Goal: Transaction & Acquisition: Download file/media

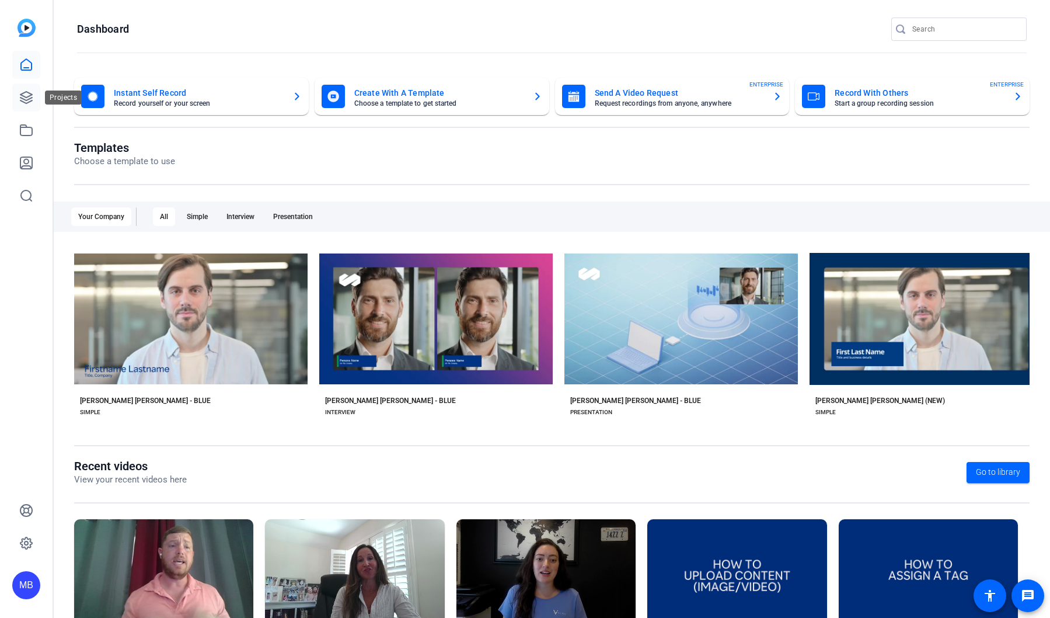
click at [26, 97] on icon at bounding box center [26, 98] width 12 height 12
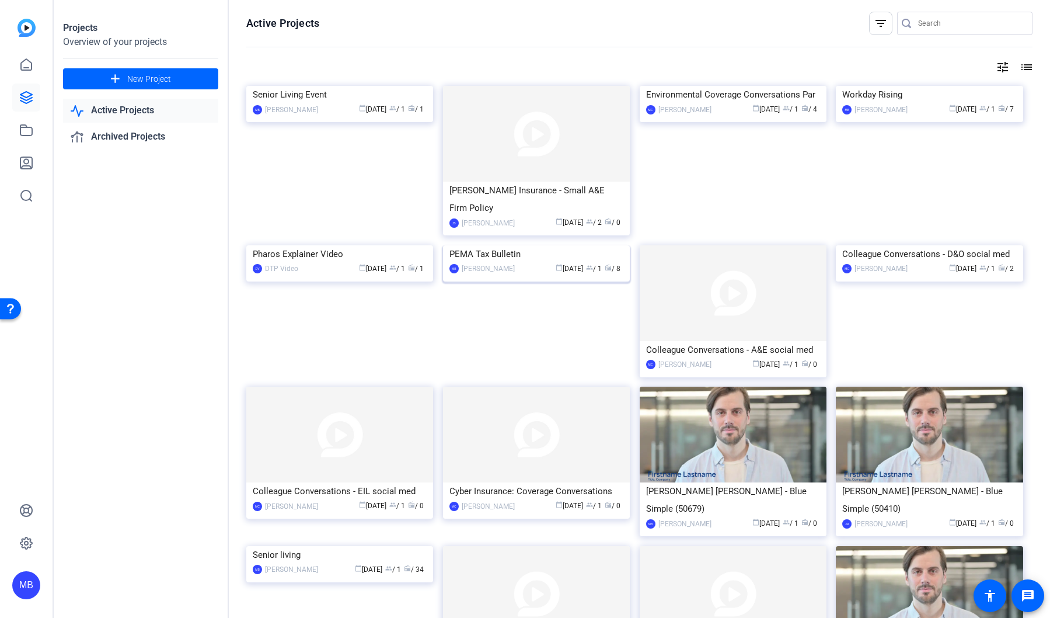
click at [510, 245] on img at bounding box center [536, 245] width 187 height 0
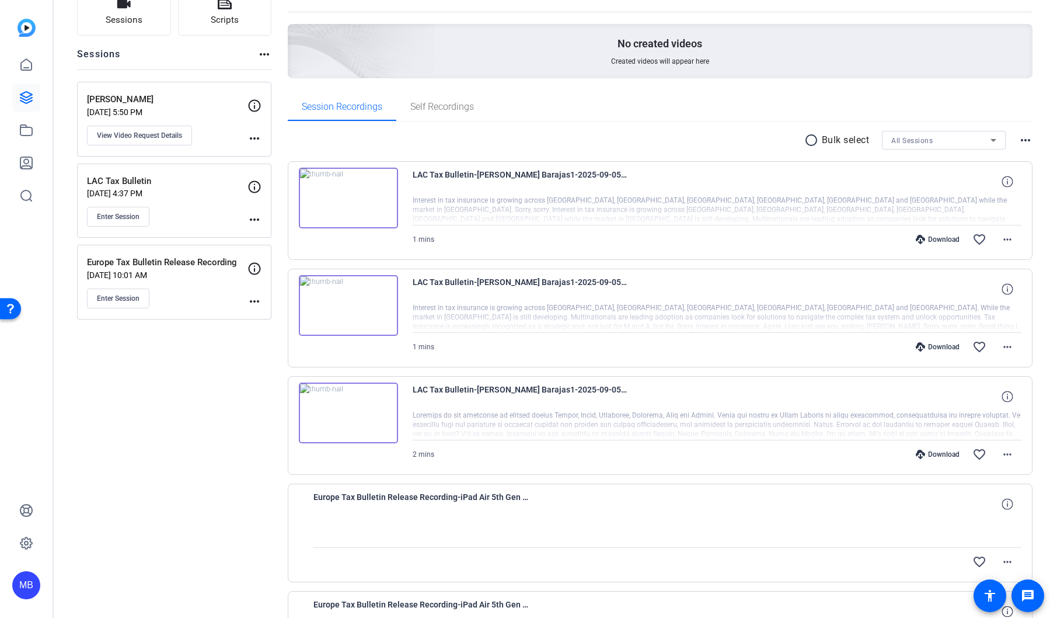
scroll to position [89, 0]
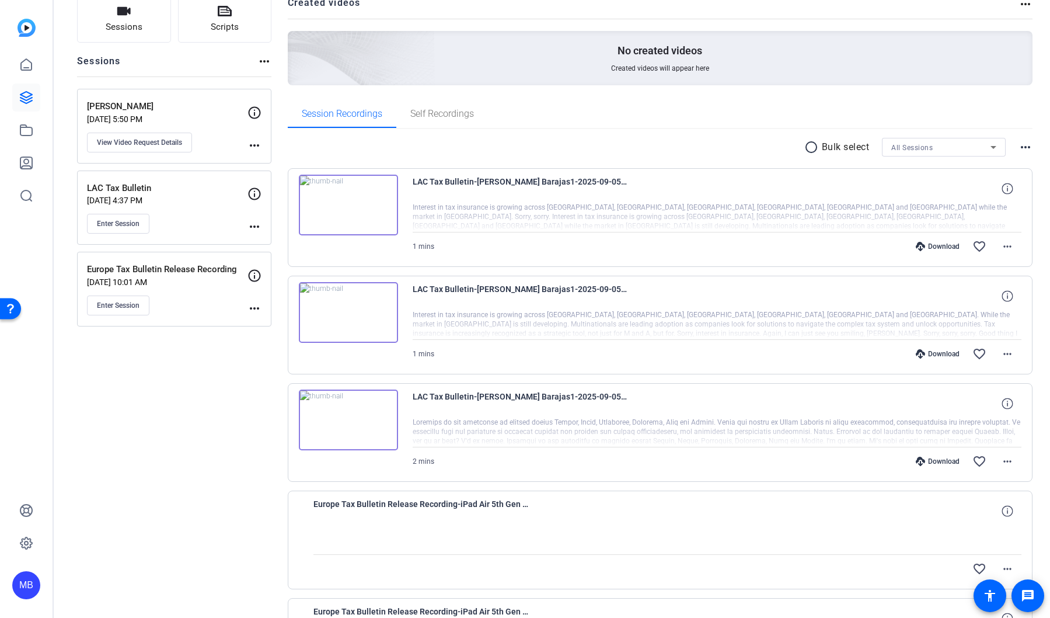
click at [162, 106] on p "[PERSON_NAME]" at bounding box center [167, 106] width 161 height 13
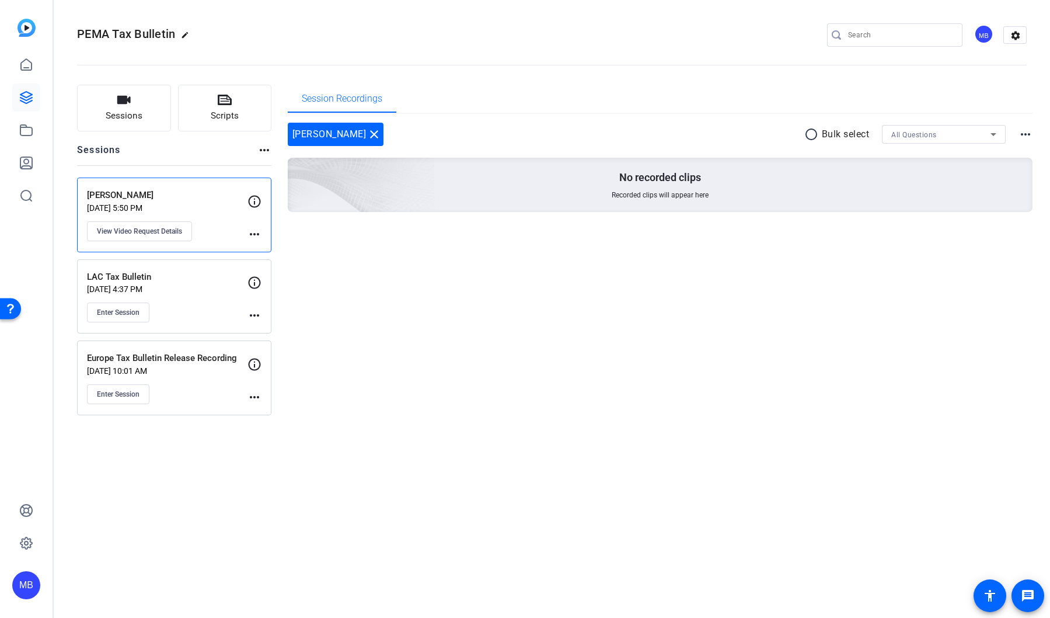
scroll to position [0, 0]
click at [182, 281] on p "LAC Tax Bulletin" at bounding box center [167, 276] width 161 height 13
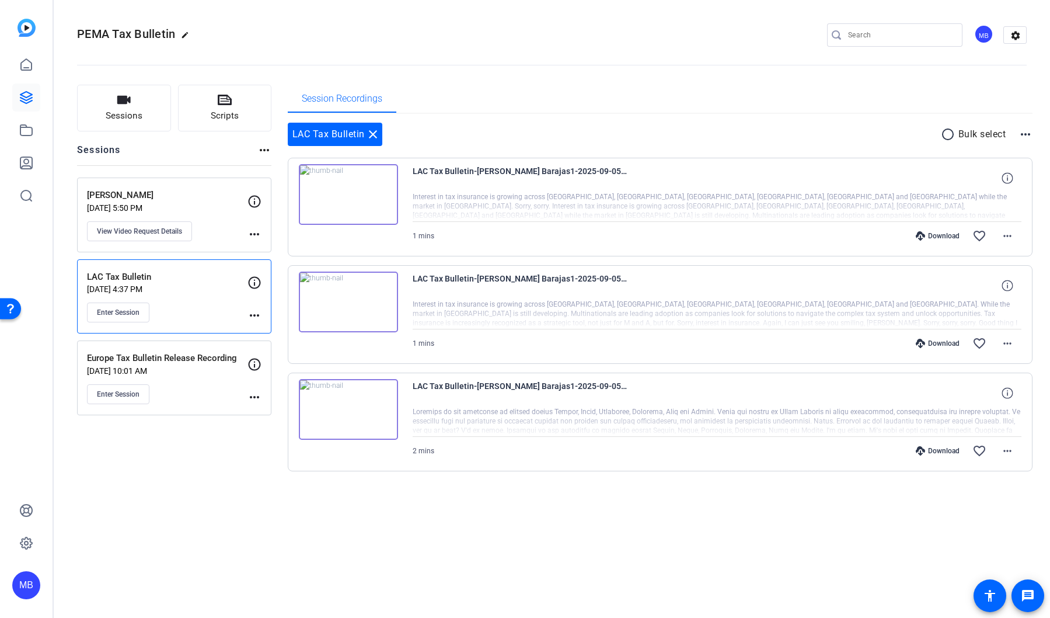
click at [192, 363] on p "Europe Tax Bulletin Release Recording" at bounding box center [167, 358] width 161 height 13
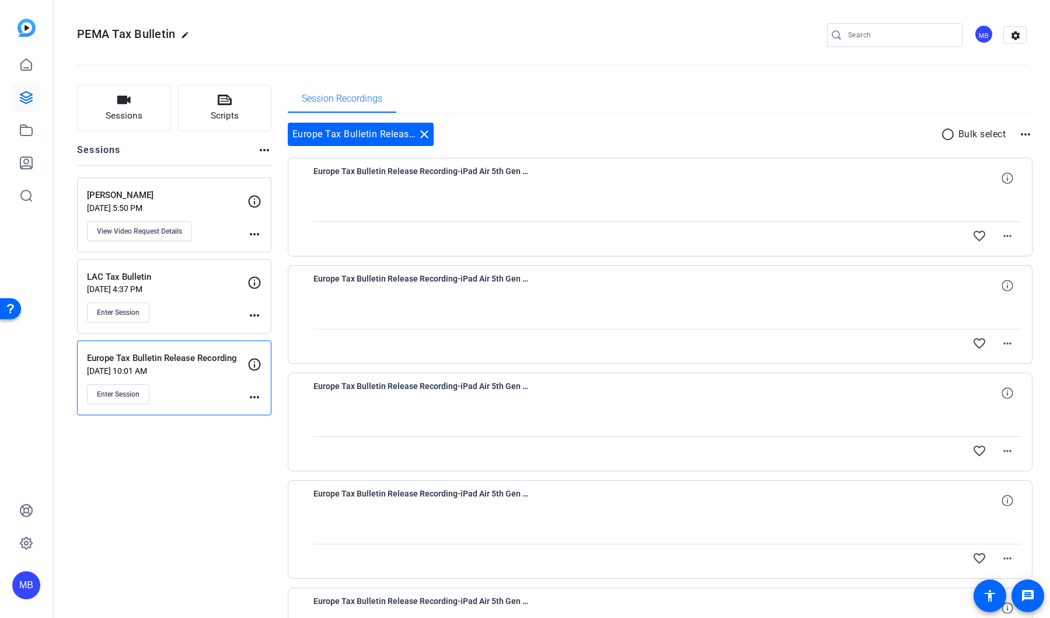
click at [181, 278] on p "LAC Tax Bulletin" at bounding box center [167, 276] width 161 height 13
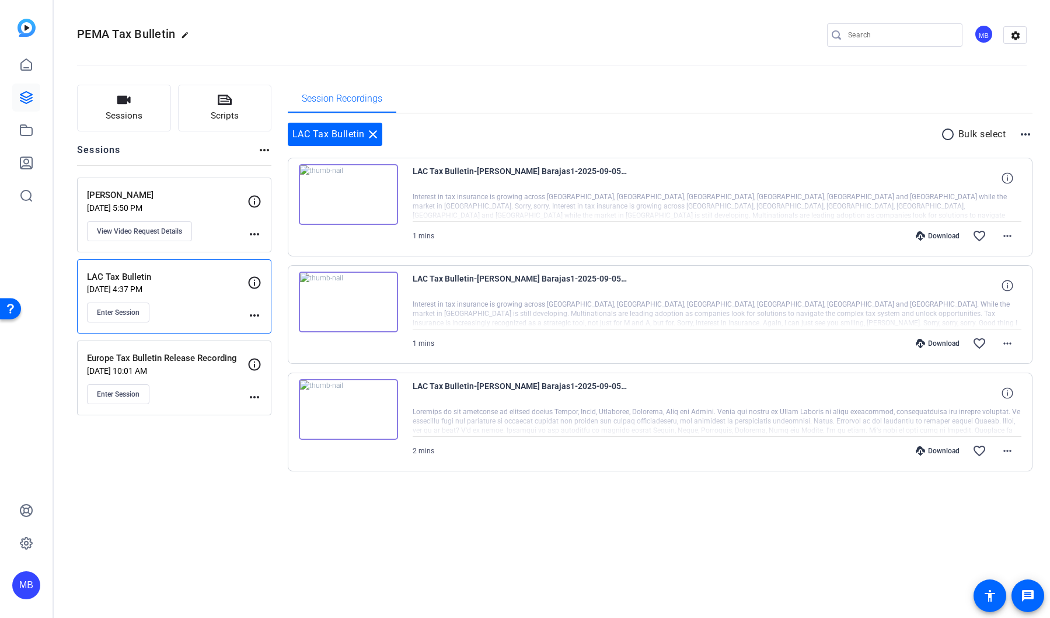
click at [208, 196] on p "[PERSON_NAME]" at bounding box center [167, 195] width 161 height 13
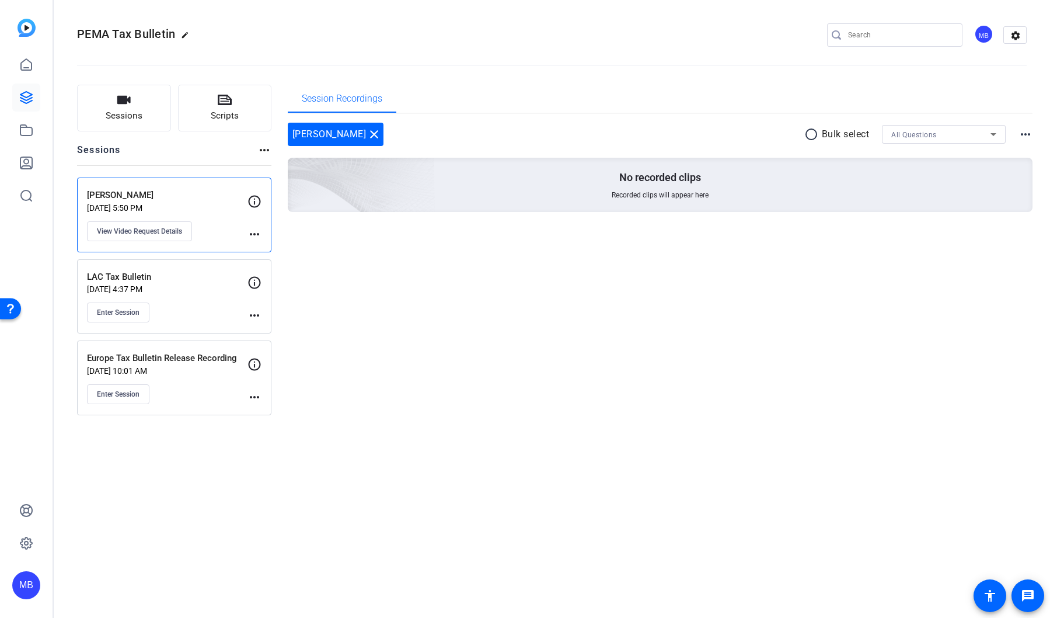
click at [136, 270] on p "LAC Tax Bulletin" at bounding box center [167, 276] width 161 height 13
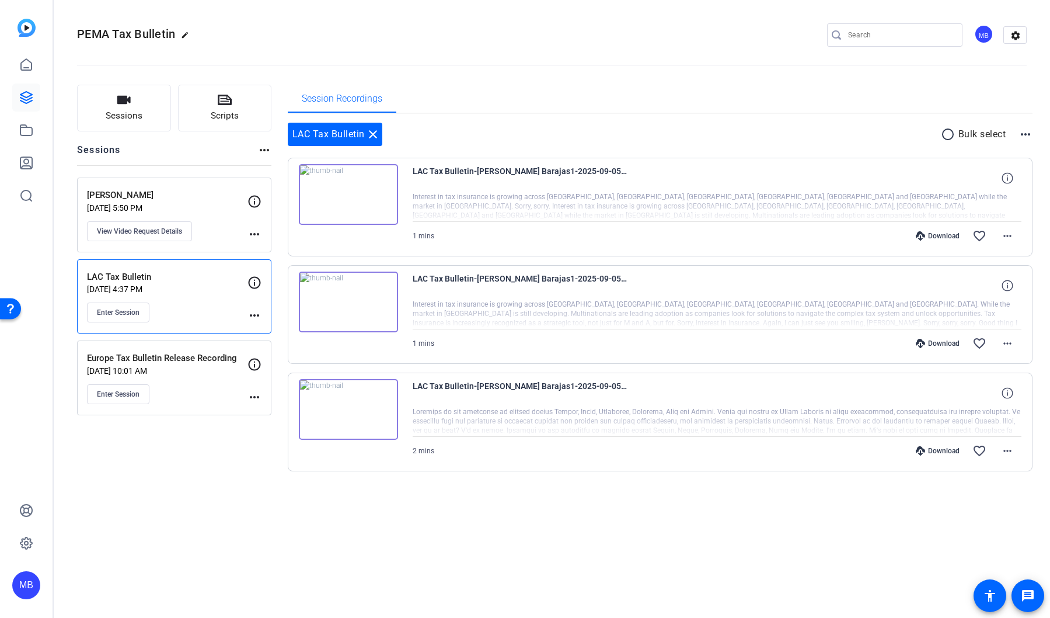
click at [194, 352] on p "Europe Tax Bulletin Release Recording" at bounding box center [167, 358] width 161 height 13
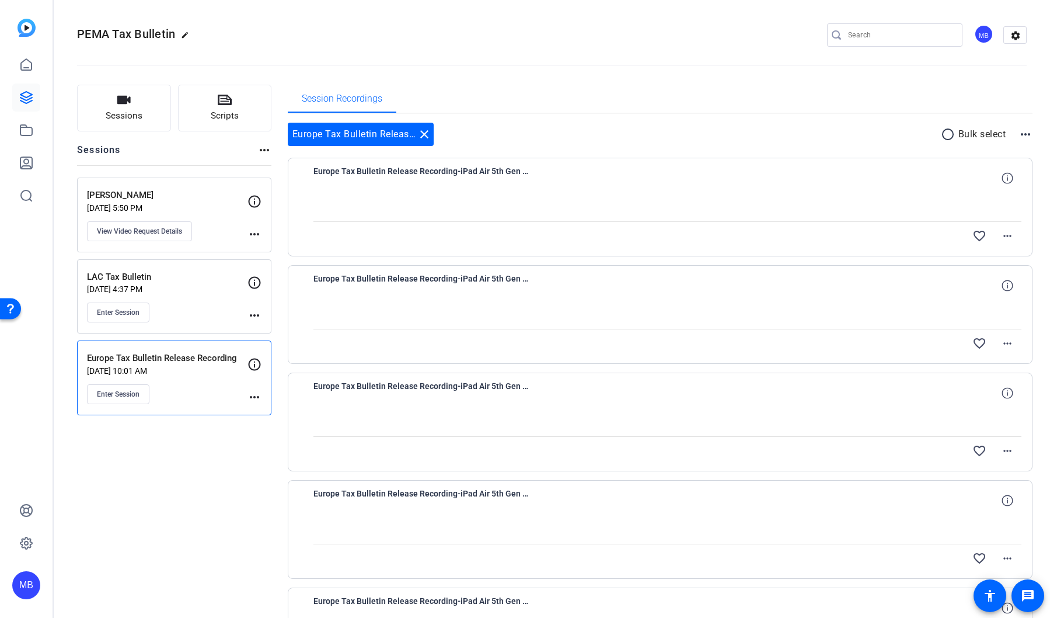
click at [392, 214] on div at bounding box center [668, 206] width 709 height 29
click at [700, 185] on div "Europe Tax Bulletin Release Recording-iPad Air 5th Gen -WiFi--2025-08-28-10-24-…" at bounding box center [668, 178] width 709 height 28
click at [729, 95] on div "Session Recordings" at bounding box center [661, 99] width 746 height 28
click at [483, 186] on span "Europe Tax Bulletin Release Recording-iPad Air 5th Gen -WiFi--2025-08-28-10-24-…" at bounding box center [422, 178] width 216 height 28
click at [403, 205] on div at bounding box center [668, 206] width 709 height 29
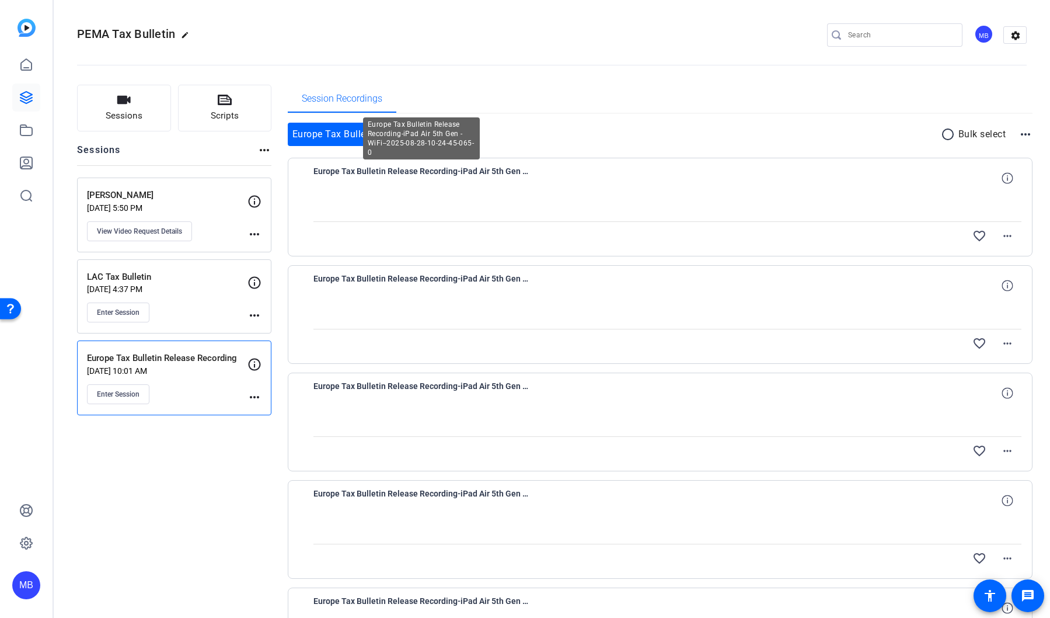
click at [387, 200] on div at bounding box center [668, 206] width 709 height 29
click at [387, 199] on div at bounding box center [668, 206] width 709 height 29
click at [1007, 175] on span at bounding box center [1008, 178] width 28 height 28
click at [1001, 231] on mat-icon "more_horiz" at bounding box center [1008, 236] width 14 height 14
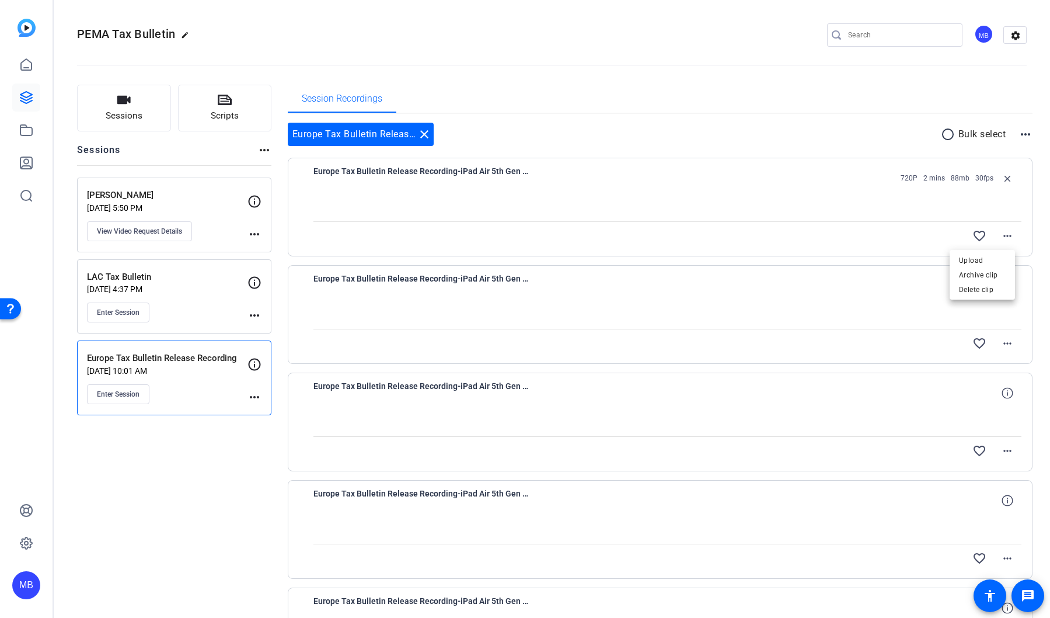
click at [799, 214] on div at bounding box center [525, 309] width 1050 height 618
click at [149, 354] on p "Europe Tax Bulletin Release Recording" at bounding box center [167, 358] width 161 height 13
click at [426, 132] on mat-icon "close" at bounding box center [424, 134] width 14 height 14
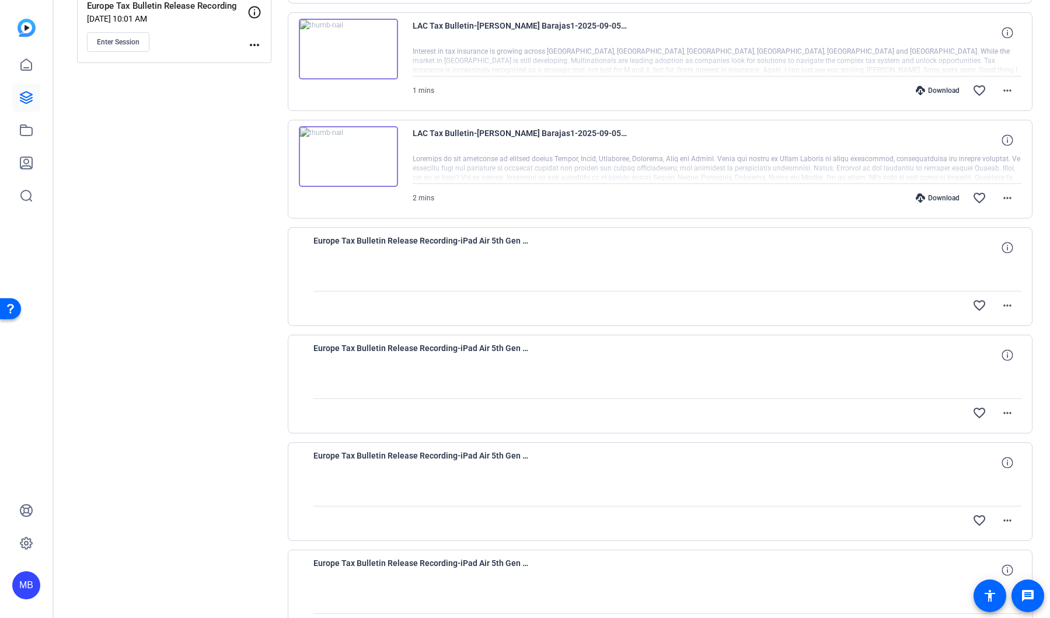
scroll to position [345, 0]
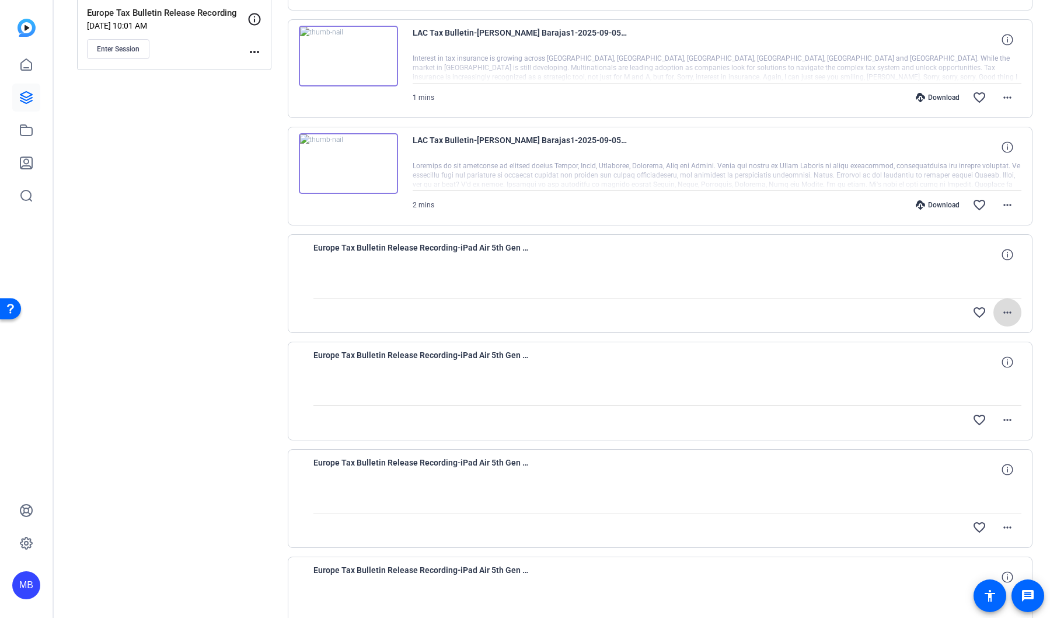
click at [1004, 320] on span at bounding box center [1008, 312] width 28 height 28
click at [874, 299] on div at bounding box center [525, 309] width 1050 height 618
click at [1004, 420] on mat-icon "more_horiz" at bounding box center [1008, 420] width 14 height 14
click at [1004, 419] on div at bounding box center [525, 309] width 1050 height 618
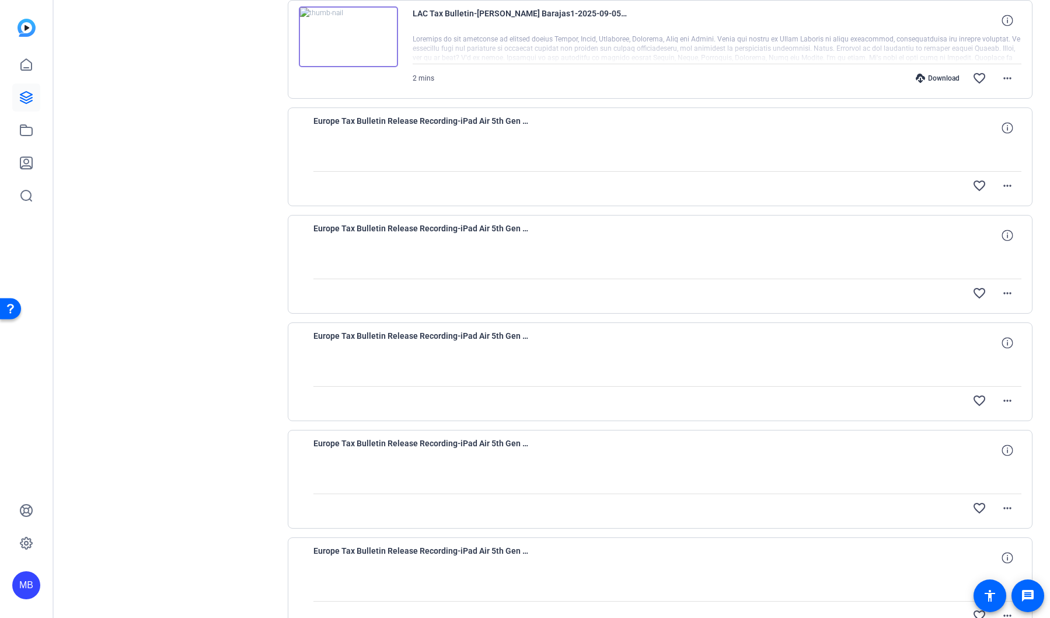
scroll to position [465, 0]
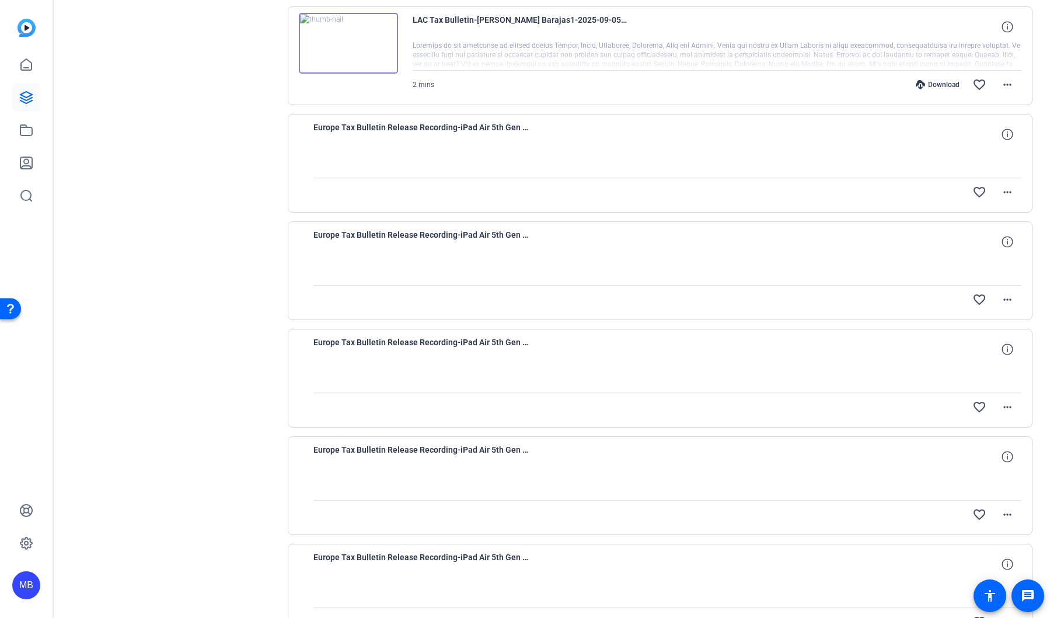
click at [512, 126] on span "Europe Tax Bulletin Release Recording-iPad Air 5th Gen -WiFi--2025-08-28-10-24-…" at bounding box center [422, 134] width 216 height 28
click at [554, 250] on div "Europe Tax Bulletin Release Recording-iPad Air 5th Gen -WiFi--2025-08-28-10-21-…" at bounding box center [668, 242] width 709 height 28
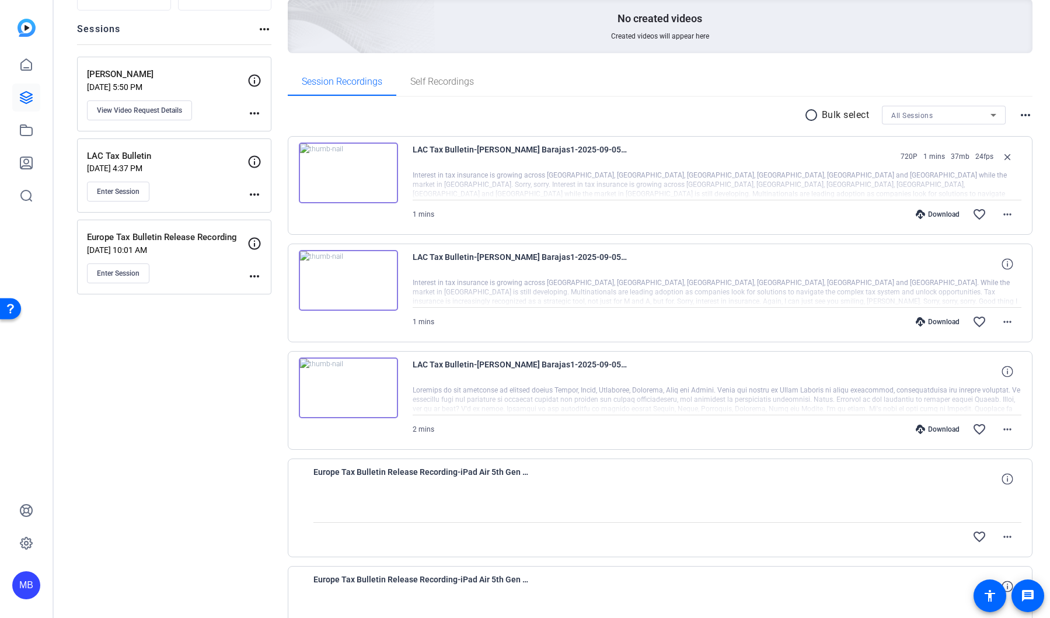
scroll to position [61, 0]
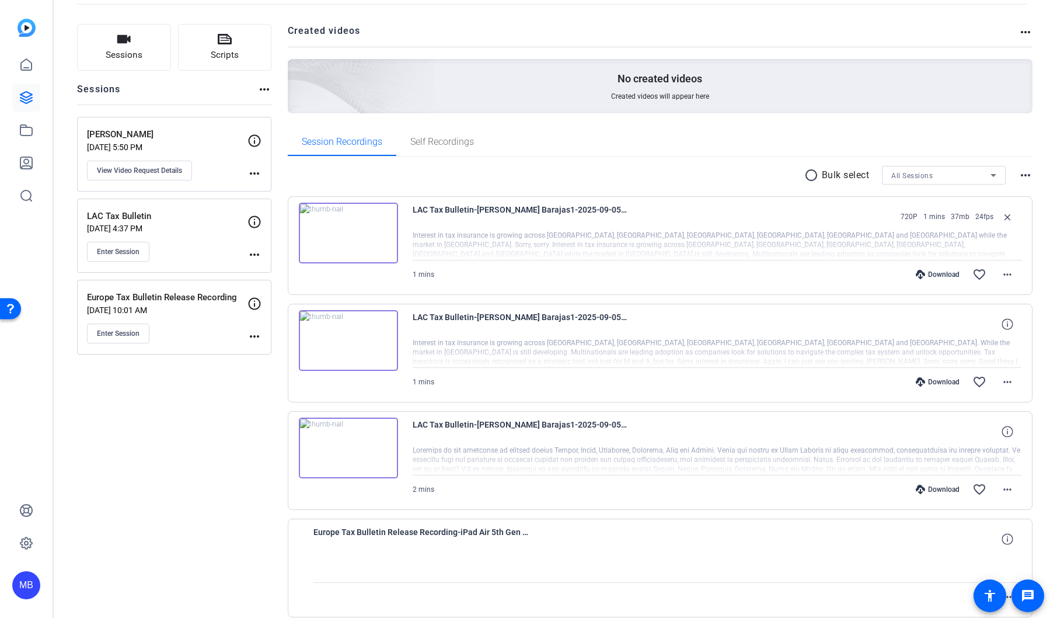
click at [669, 539] on div "Europe Tax Bulletin Release Recording-iPad Air 5th Gen -WiFi--2025-08-28-10-24-…" at bounding box center [668, 539] width 709 height 28
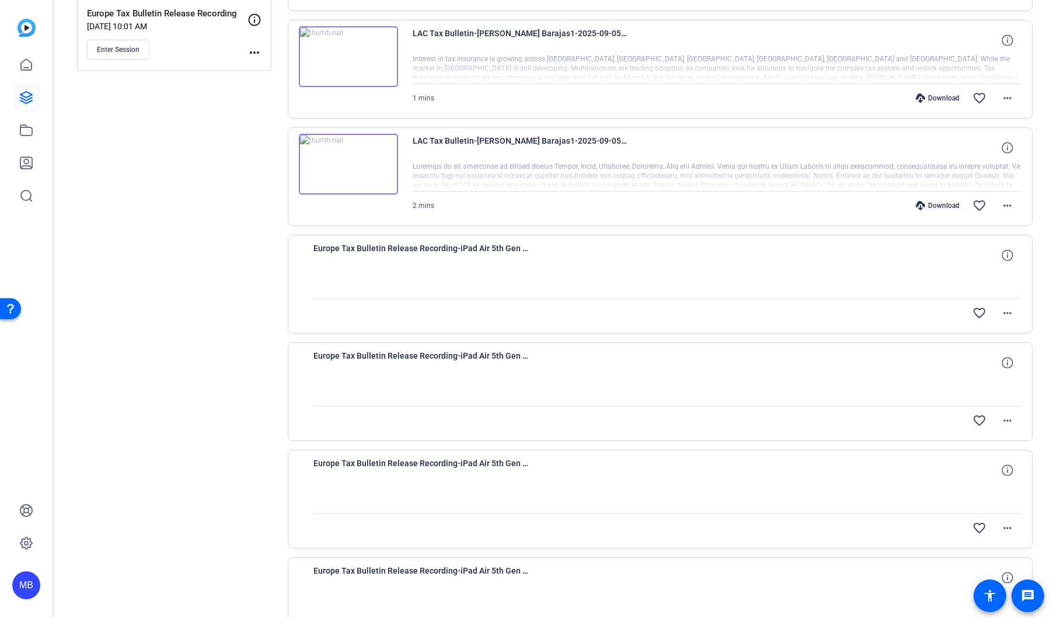
scroll to position [330, 0]
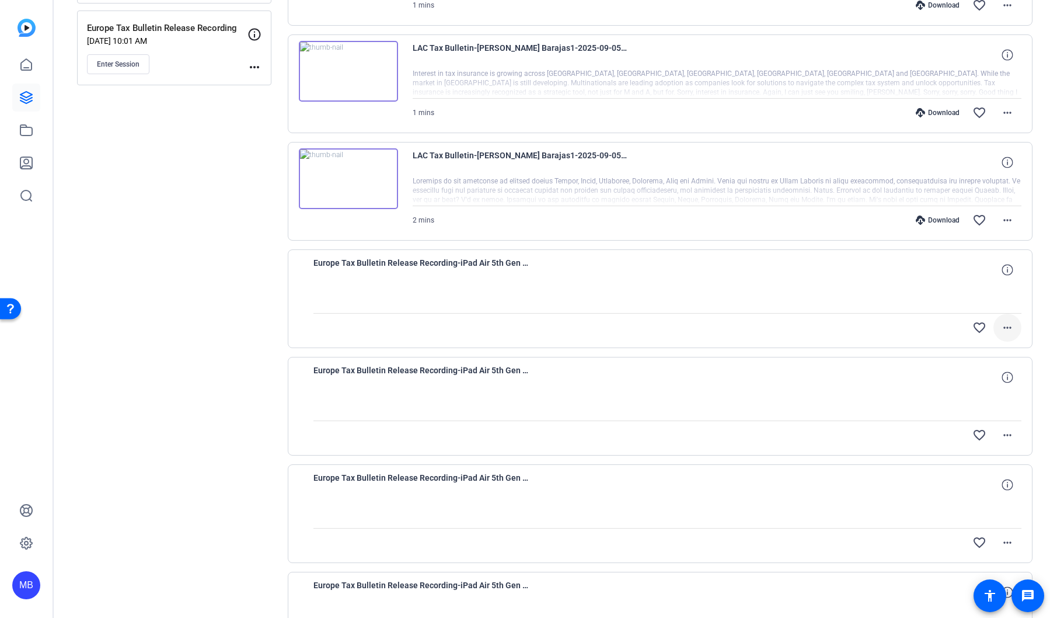
click at [1011, 327] on span at bounding box center [1008, 328] width 28 height 28
click at [973, 347] on span "Upload" at bounding box center [982, 352] width 47 height 14
click at [1005, 331] on mat-icon "more_horiz" at bounding box center [1008, 328] width 14 height 14
drag, startPoint x: 554, startPoint y: 293, endPoint x: 436, endPoint y: 266, distance: 121.0
click at [544, 292] on div at bounding box center [525, 309] width 1050 height 618
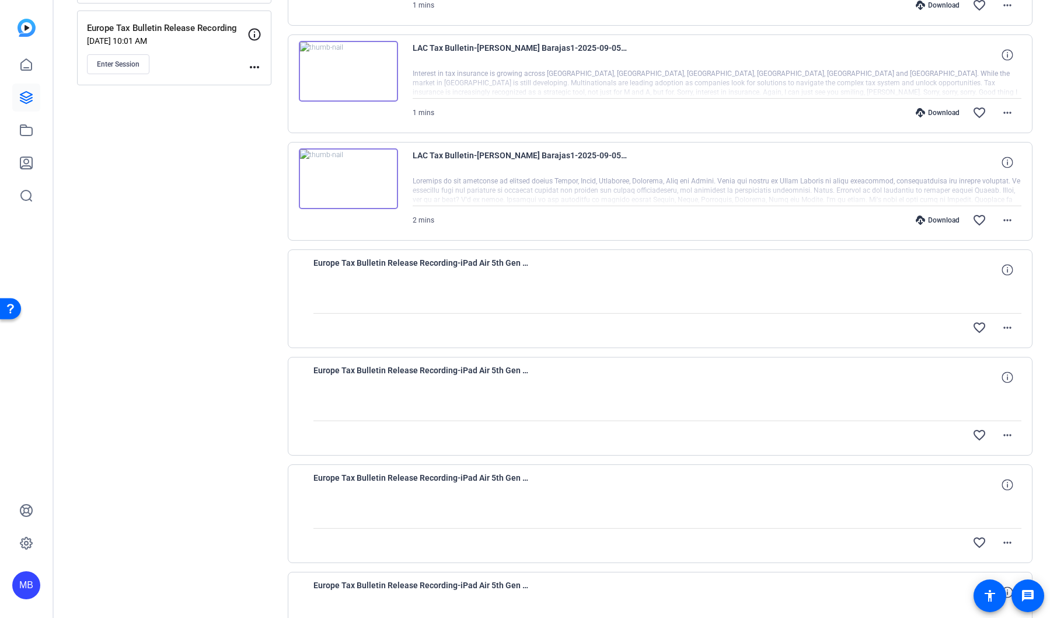
click at [333, 261] on span "Europe Tax Bulletin Release Recording-iPad Air 5th Gen -WiFi--2025-08-28-10-24-…" at bounding box center [422, 270] width 216 height 28
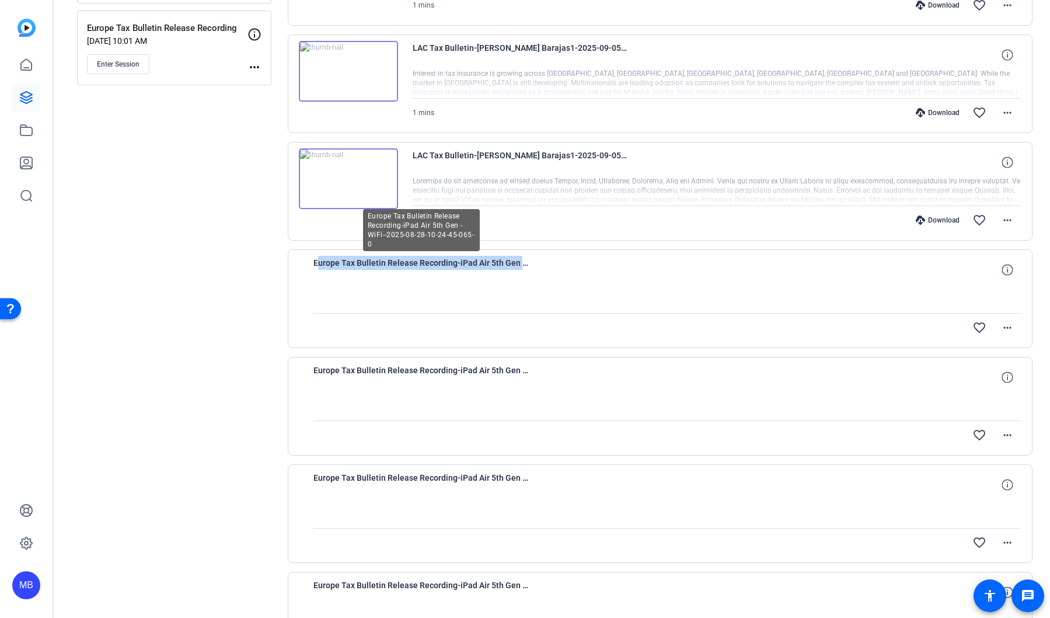
click at [333, 261] on span "Europe Tax Bulletin Release Recording-iPad Air 5th Gen -WiFi--2025-08-28-10-24-…" at bounding box center [422, 270] width 216 height 28
copy div "Europe Tax Bulletin Release Recording-iPad Air 5th Gen -WiFi--2025-08-28-10-24-…"
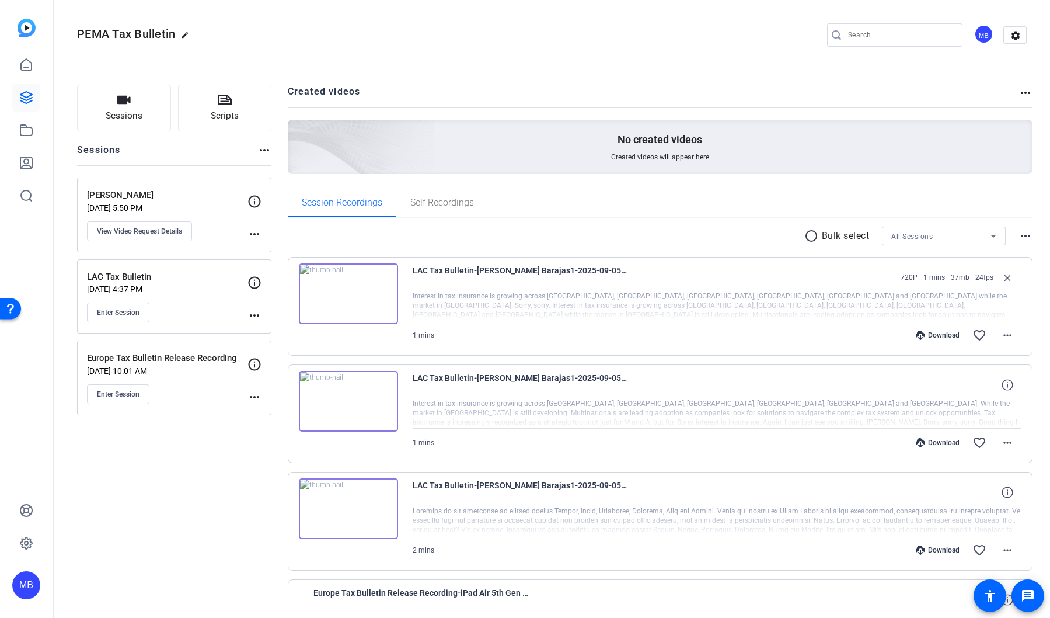
click at [819, 325] on div "Download favorite_border more_horiz" at bounding box center [809, 335] width 426 height 28
click at [1007, 339] on mat-icon "more_horiz" at bounding box center [1008, 335] width 14 height 14
click at [994, 354] on span "Download Original" at bounding box center [971, 360] width 70 height 14
click at [1001, 336] on mat-icon "more_horiz" at bounding box center [1008, 335] width 14 height 14
click at [982, 388] on span "Download MP4" at bounding box center [971, 389] width 70 height 14
